Goal: Find specific page/section: Find specific page/section

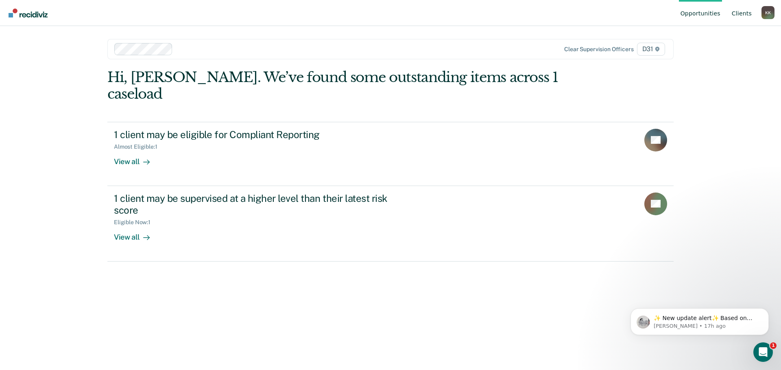
click at [743, 18] on link "Client s" at bounding box center [741, 13] width 23 height 26
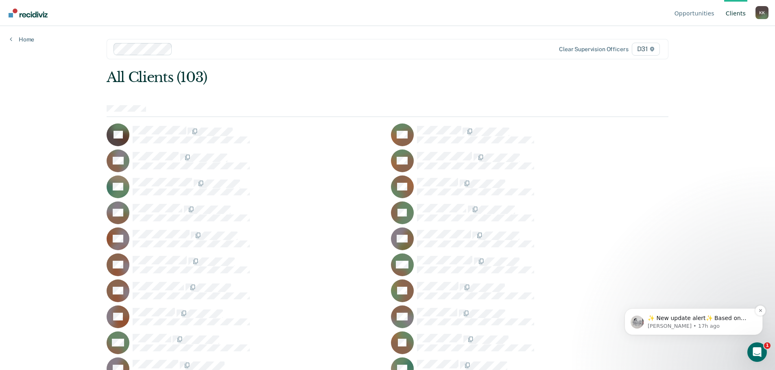
click at [699, 326] on p "[PERSON_NAME] • 17h ago" at bounding box center [699, 326] width 105 height 7
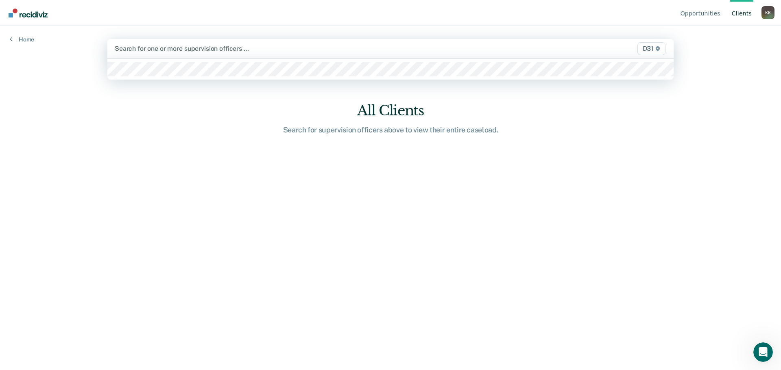
click at [166, 47] on div at bounding box center [307, 48] width 385 height 9
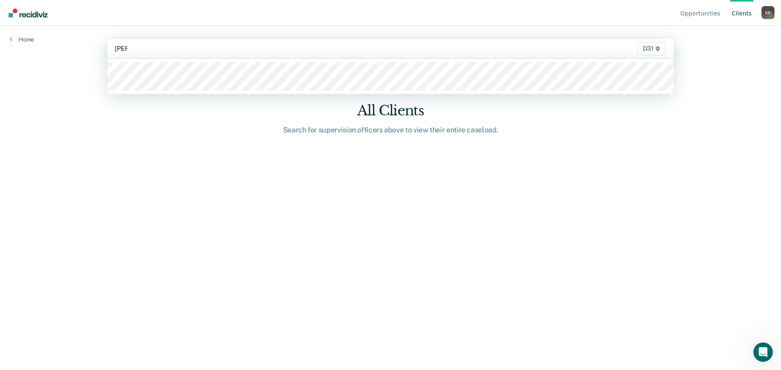
type input "[PERSON_NAME]"
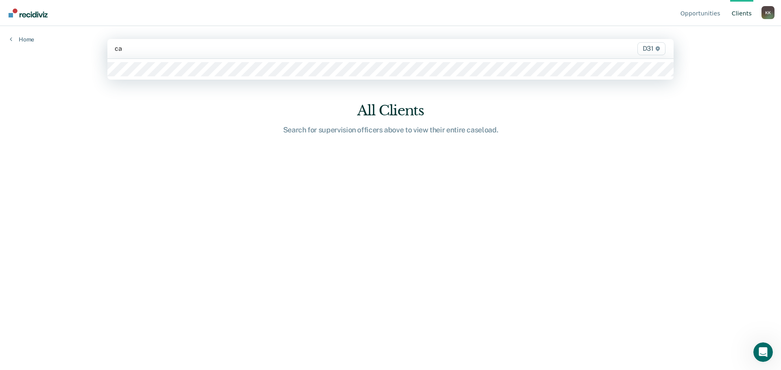
type input "c"
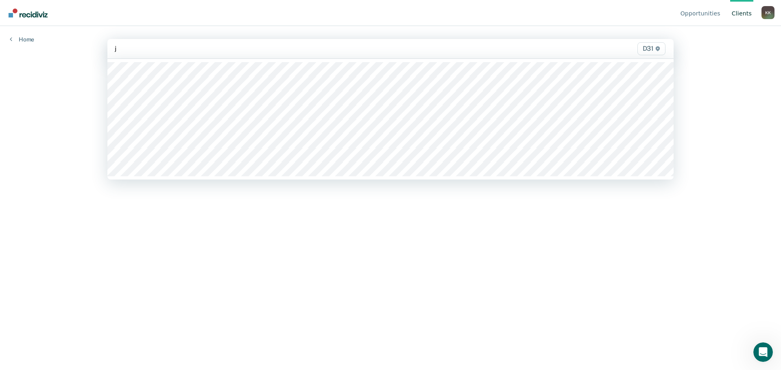
type input "je"
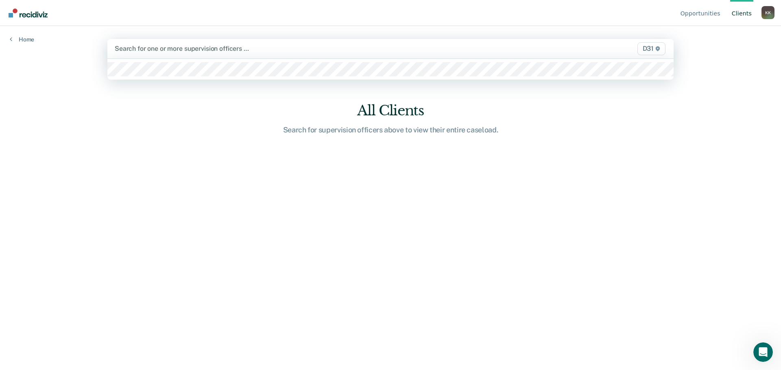
click at [167, 46] on div at bounding box center [307, 48] width 385 height 9
type input "h"
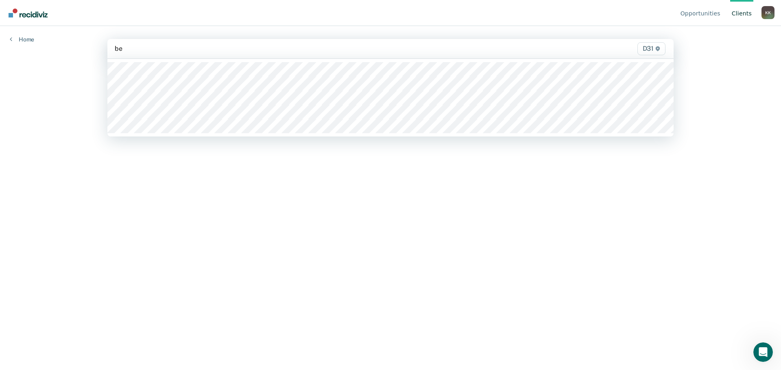
type input "ben"
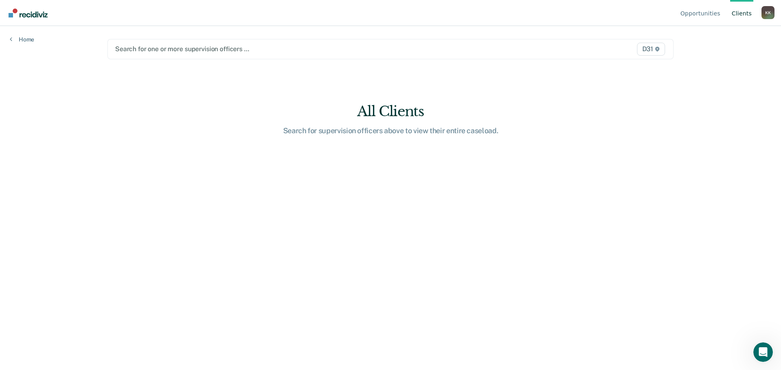
click at [181, 48] on div at bounding box center [307, 48] width 385 height 9
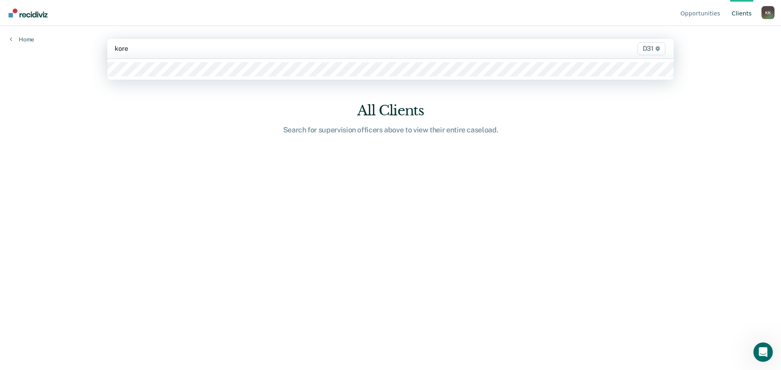
type input "[PERSON_NAME]"
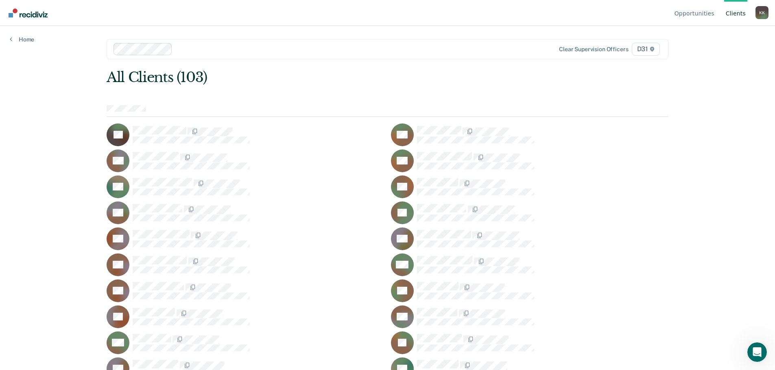
click at [738, 15] on link "Client s" at bounding box center [735, 13] width 23 height 26
